Goal: Use online tool/utility: Utilize a website feature to perform a specific function

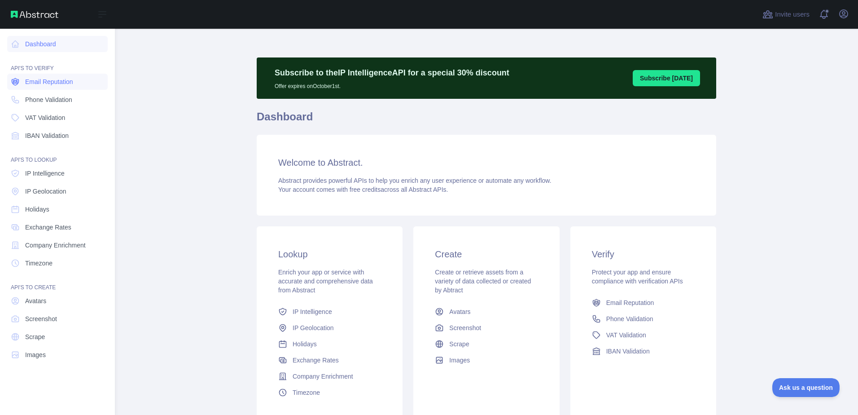
click at [31, 78] on span "Email Reputation" at bounding box center [49, 81] width 48 height 9
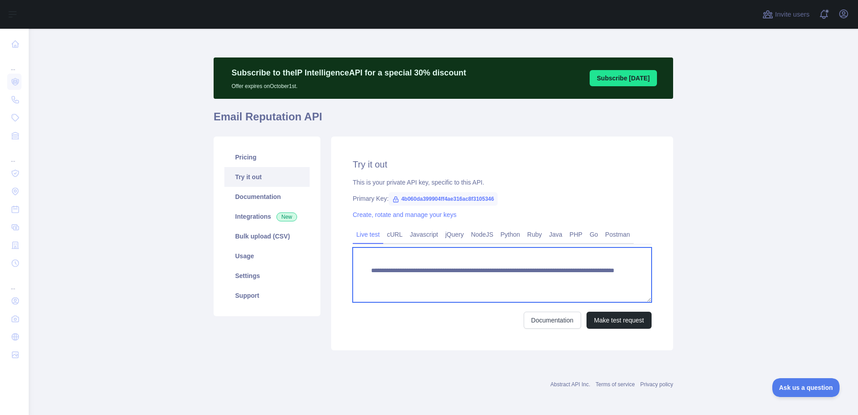
drag, startPoint x: 571, startPoint y: 280, endPoint x: 520, endPoint y: 279, distance: 51.6
click at [520, 281] on textarea "**********" at bounding box center [502, 274] width 299 height 55
paste textarea
type textarea "**********"
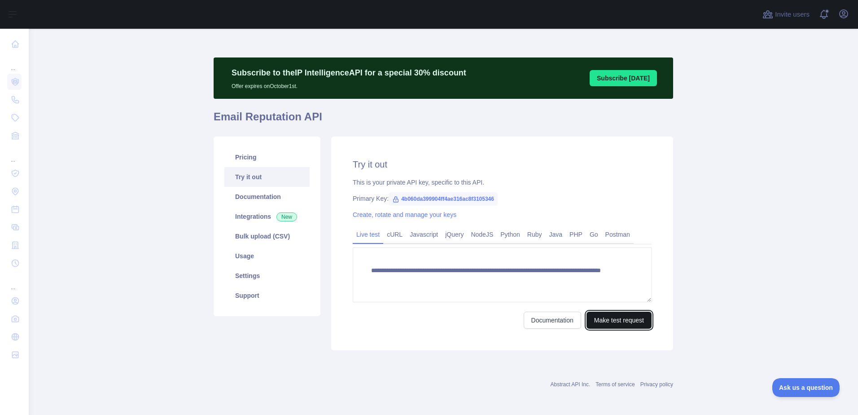
click at [611, 317] on button "Make test request" at bounding box center [619, 319] width 65 height 17
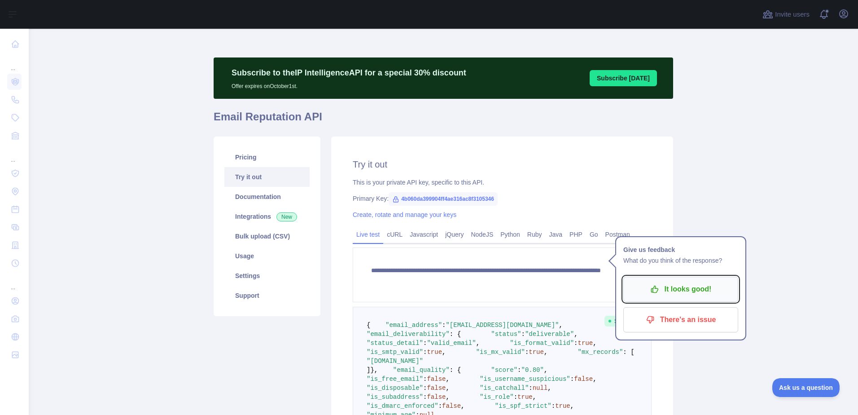
click at [673, 292] on p "It looks good!" at bounding box center [680, 288] width 101 height 15
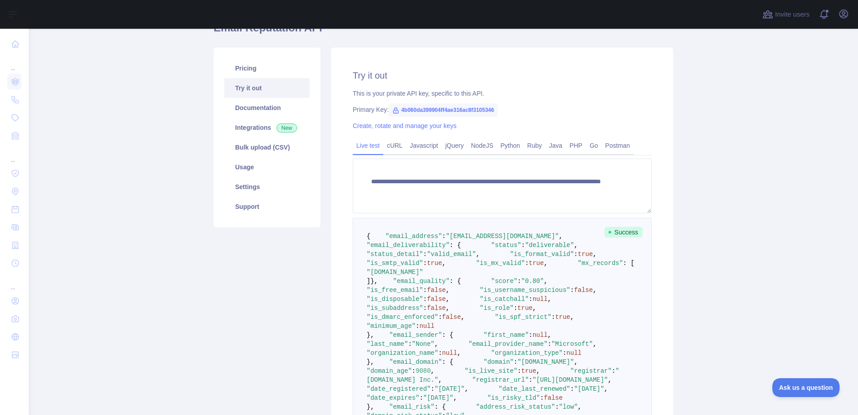
scroll to position [90, 0]
click at [423, 275] on span ""[DOMAIN_NAME]"" at bounding box center [395, 270] width 57 height 7
drag, startPoint x: 464, startPoint y: 318, endPoint x: 429, endPoint y: 317, distance: 34.6
click at [423, 275] on span ""[DOMAIN_NAME]"" at bounding box center [395, 270] width 57 height 7
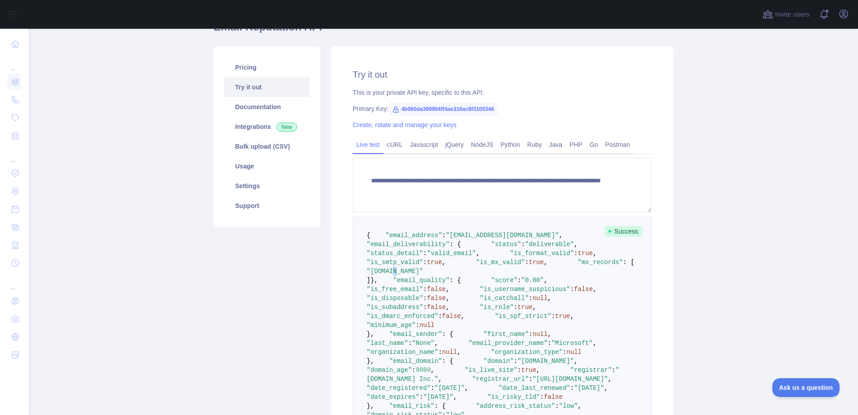
click at [423, 275] on span ""[DOMAIN_NAME]"" at bounding box center [395, 270] width 57 height 7
drag, startPoint x: 429, startPoint y: 317, endPoint x: 479, endPoint y: 237, distance: 94.5
click at [486, 236] on pre "{ "email_address" : "[EMAIL_ADDRESS][DOMAIN_NAME]" , "email_deliverability" : {…" at bounding box center [502, 338] width 299 height 243
click at [447, 240] on pre "{ "email_address" : "[EMAIL_ADDRESS][DOMAIN_NAME]" , "email_deliverability" : {…" at bounding box center [502, 338] width 299 height 243
